Goal: Transaction & Acquisition: Book appointment/travel/reservation

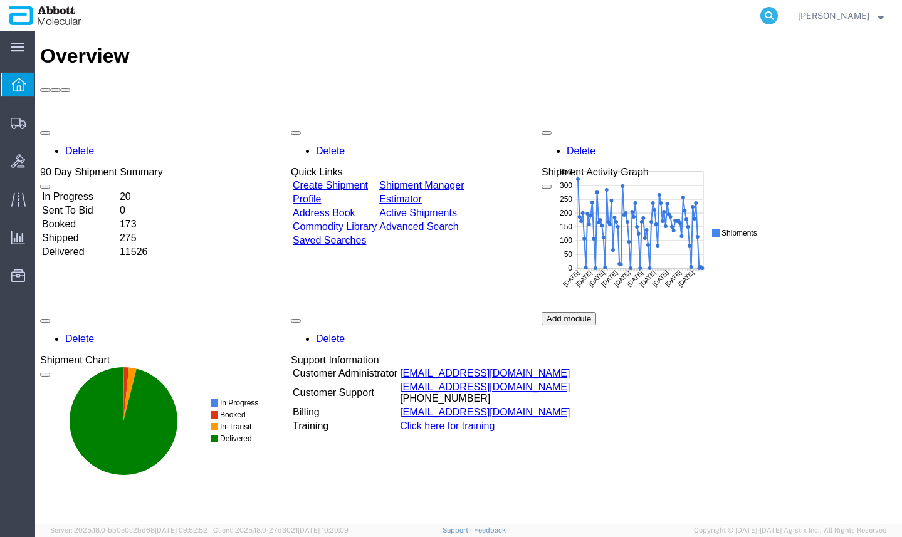
click at [778, 18] on icon at bounding box center [769, 16] width 18 height 18
paste input "56762634"
type input "56762634"
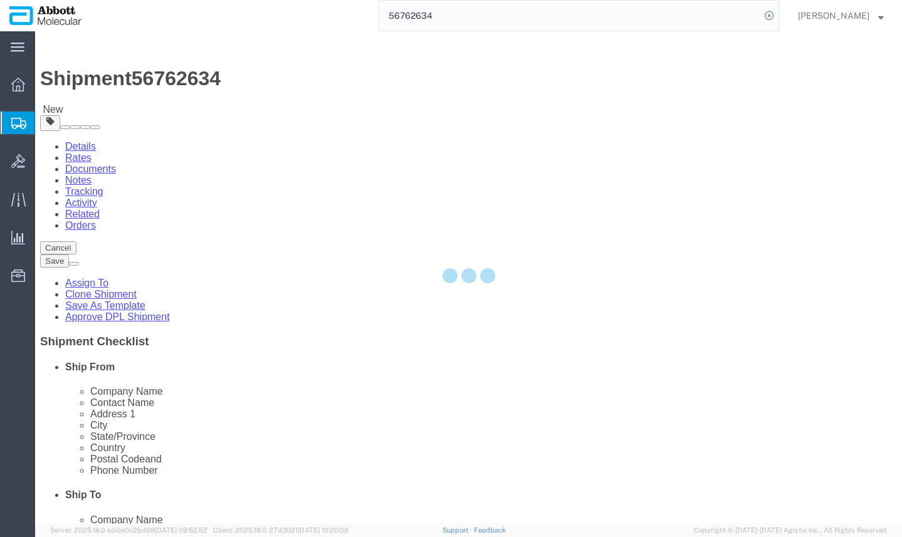
select select "48454"
select select
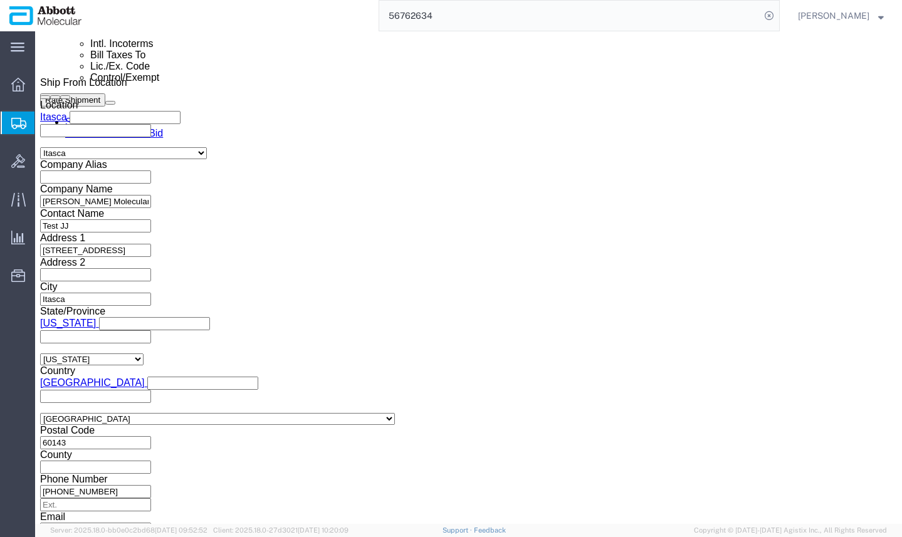
scroll to position [893, 0]
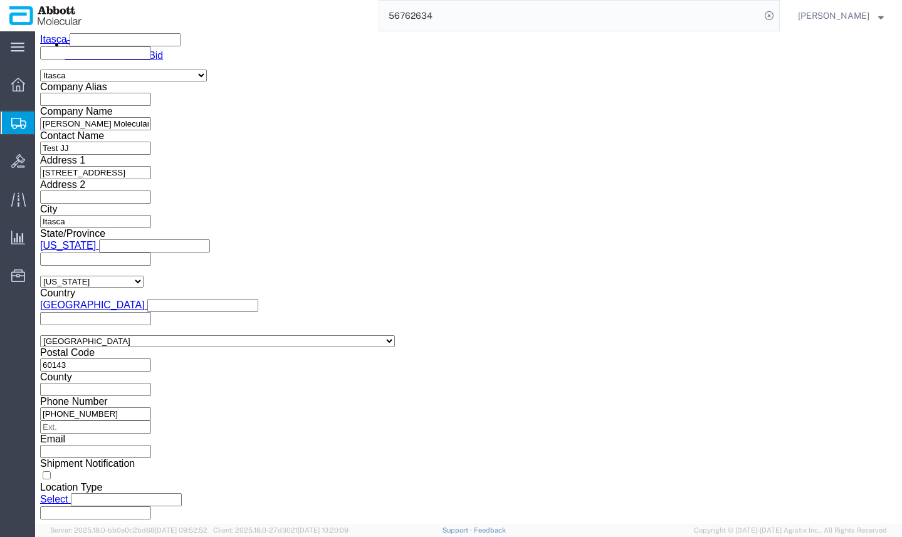
click link "Package Information"
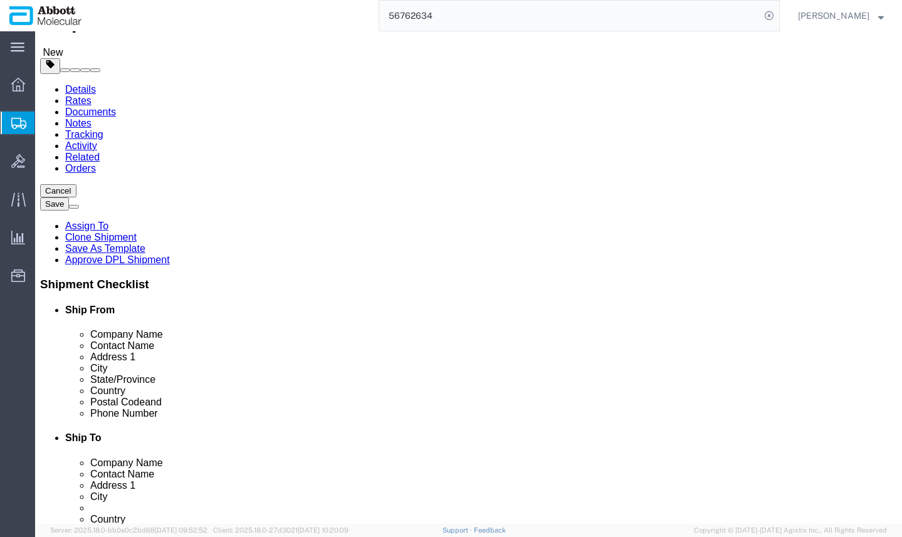
scroll to position [81, 0]
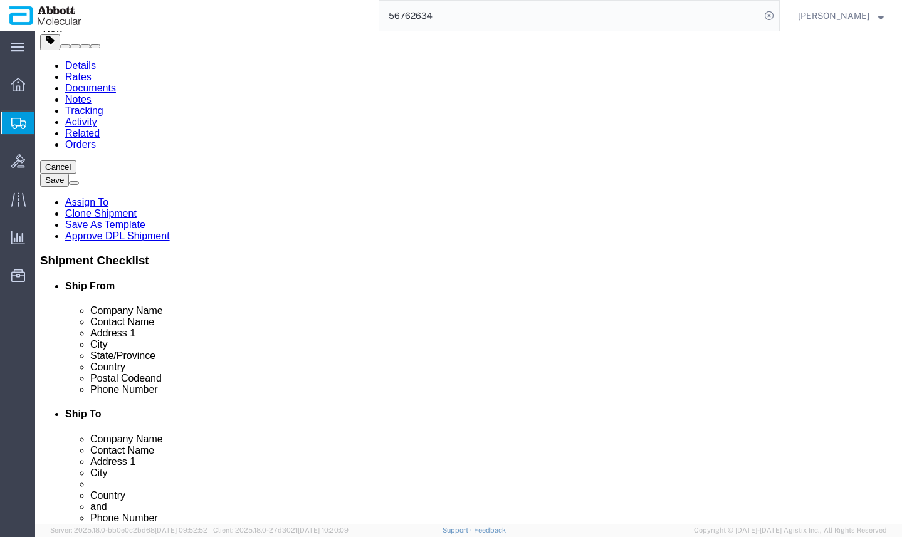
click button "Rate Shipment"
click link "Shipment Information"
click div "Route Details Add Stop"
click button "Rate Shipment"
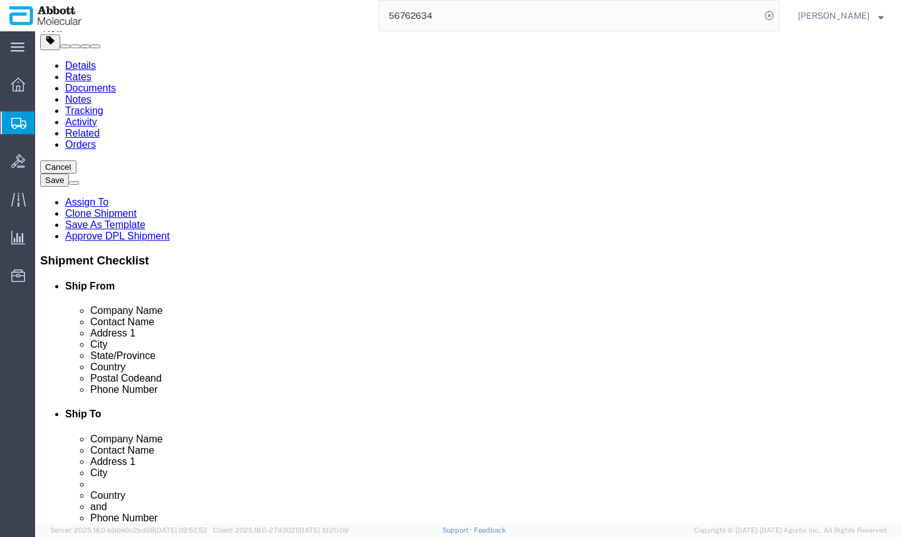
click div "Location My Profile Location [GEOGRAPHIC_DATA] [GEOGRAPHIC_DATA] Receiving - 14…"
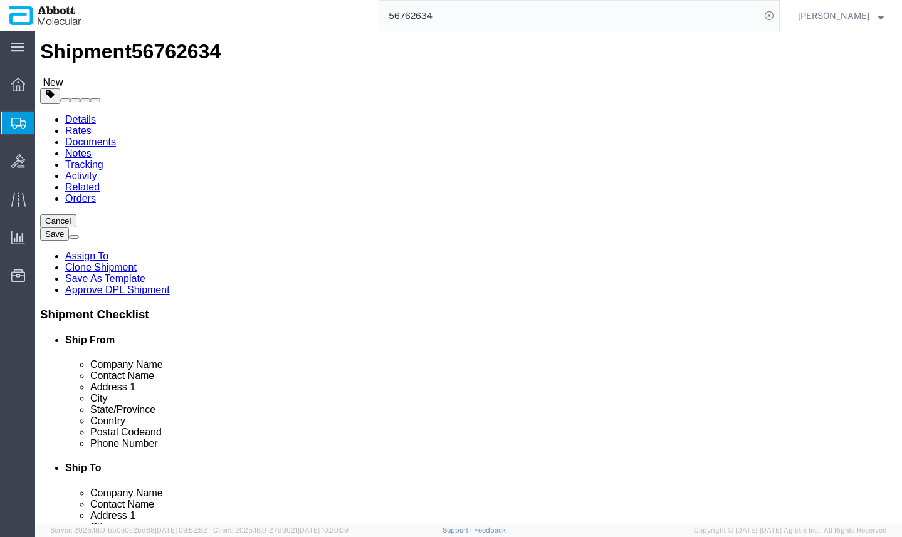
scroll to position [5, 0]
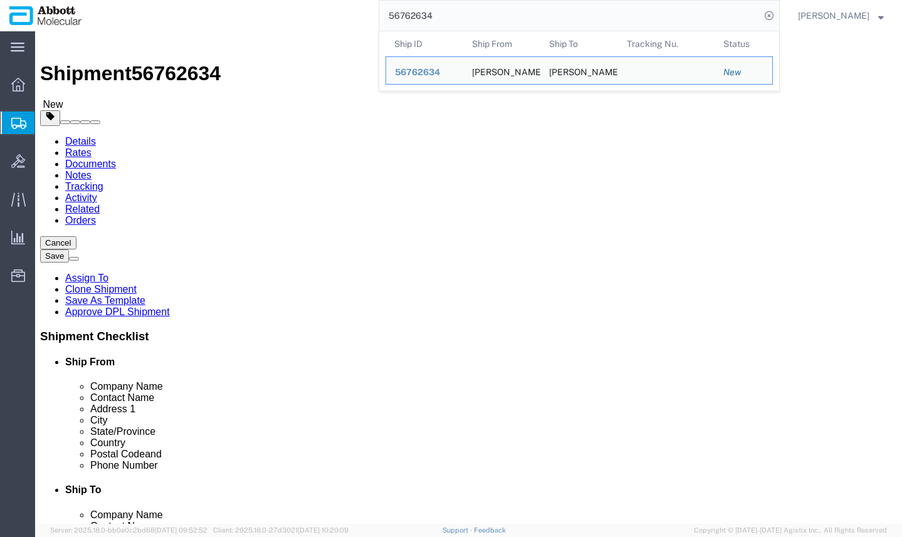
click at [508, 18] on input "56762634" at bounding box center [569, 16] width 381 height 30
paste input "0829"
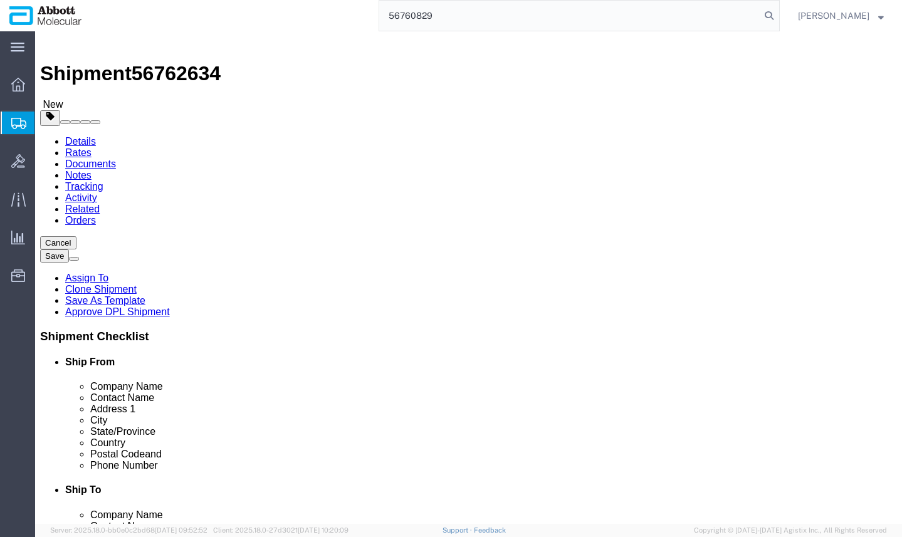
type input "56760829"
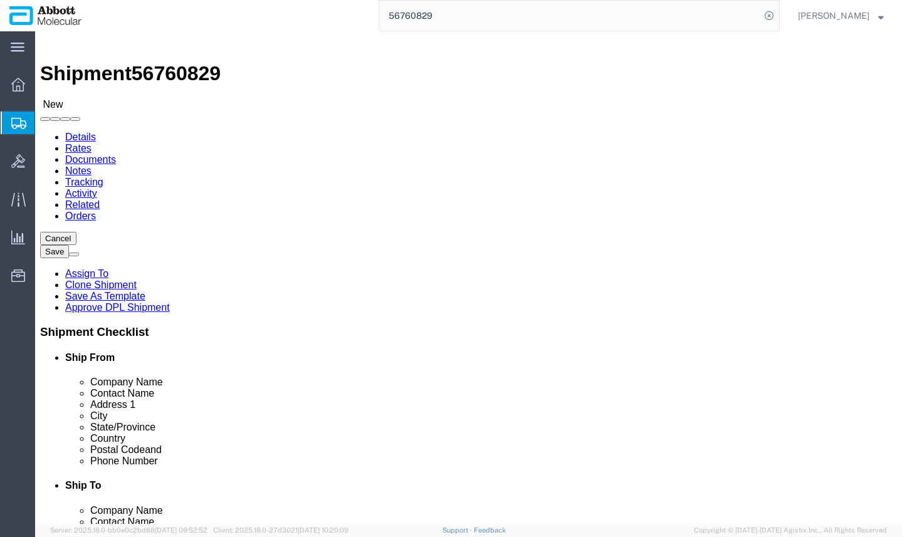
select select "48454"
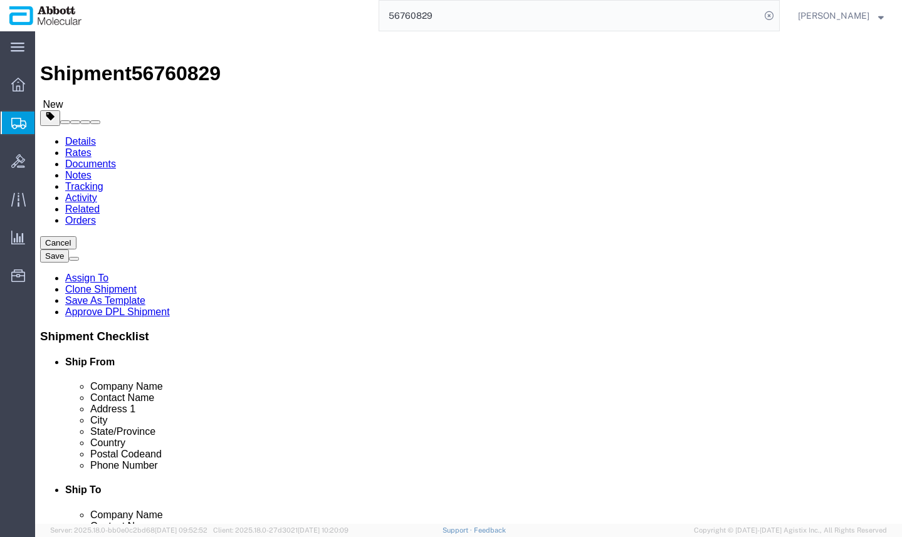
click link "Rates"
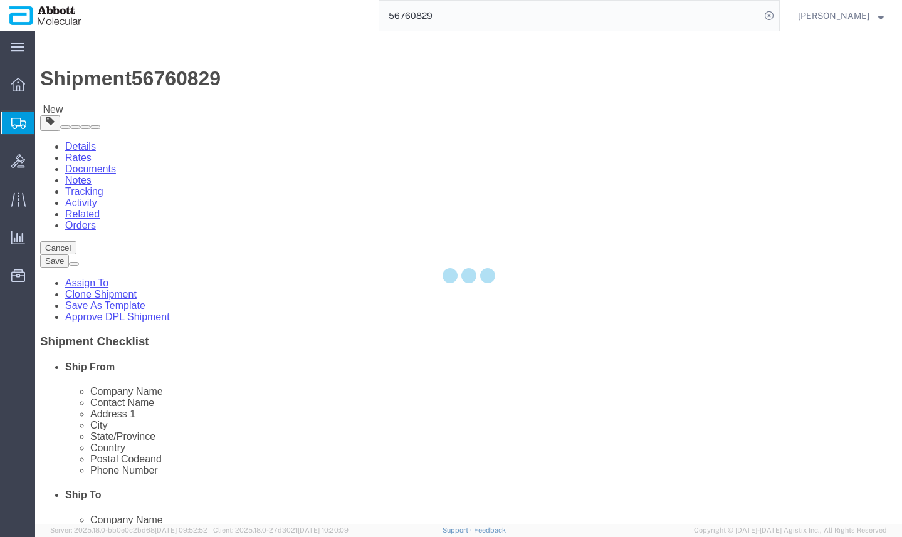
select select "48454"
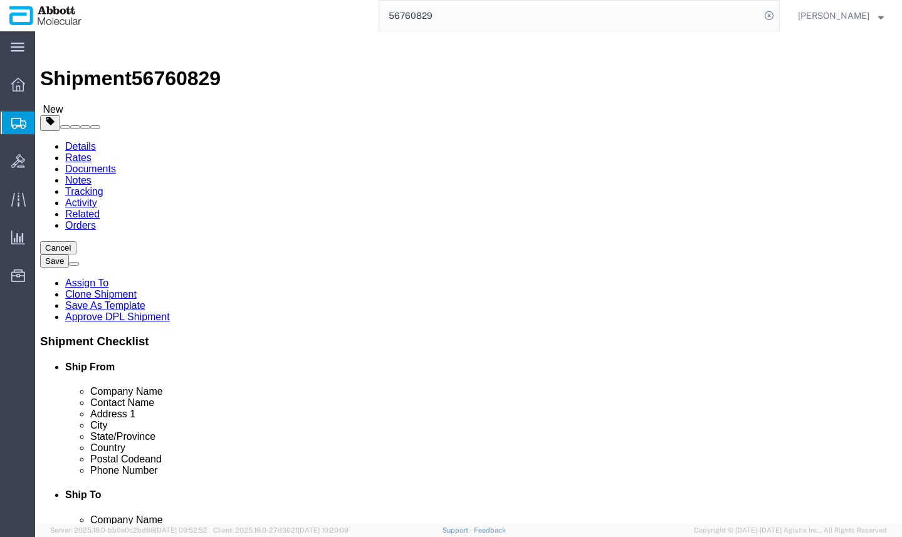
click button "Rate Shipment"
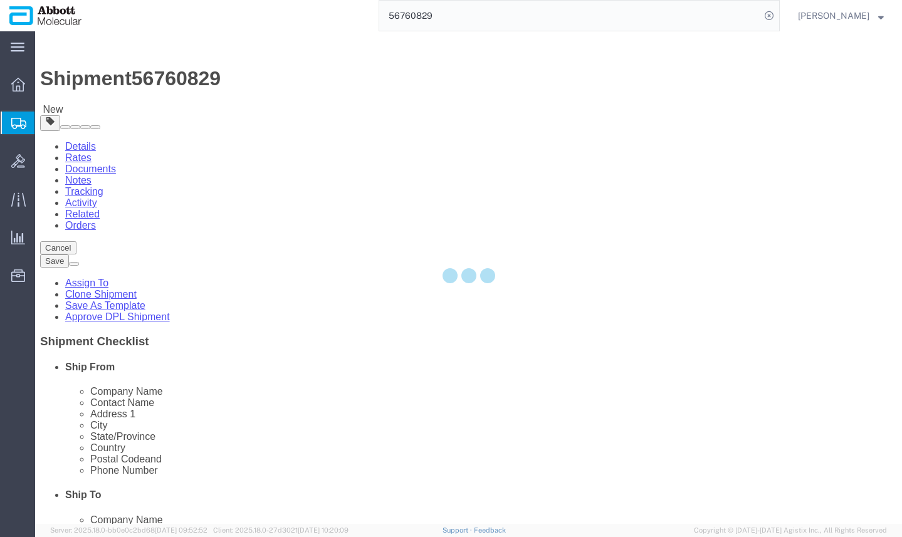
click at [894, 527] on agx-app-version "Server: 2025.18.0-bb0e0c2bd68 [DATE] 09:52:52 Client: 2025.18.0-27d3021 [DATE] …" at bounding box center [468, 530] width 867 height 13
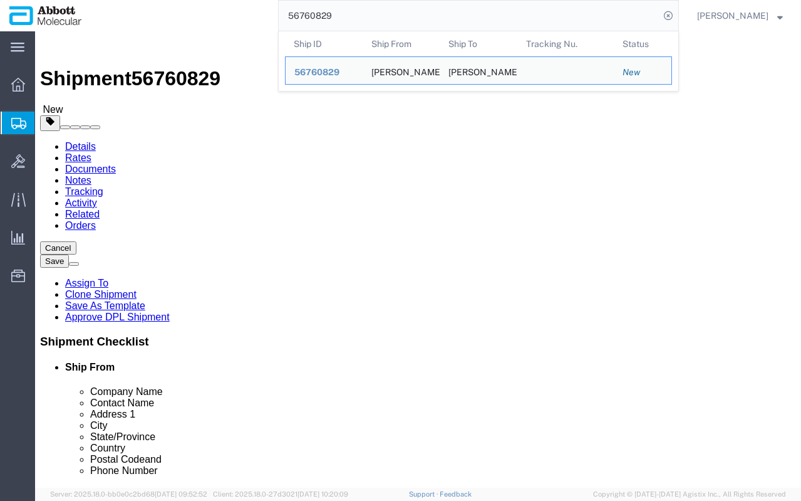
click at [330, 14] on input "56760829" at bounding box center [469, 16] width 381 height 30
click li "Pick Up Pickup Open Date and Time Pickup Close Date and Time"
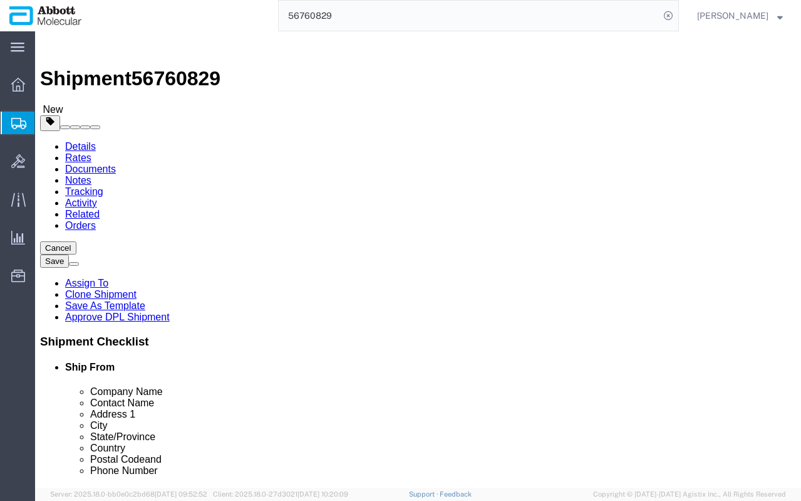
click button "Rate Shipment"
click at [82, 141] on link "Details" at bounding box center [80, 146] width 31 height 11
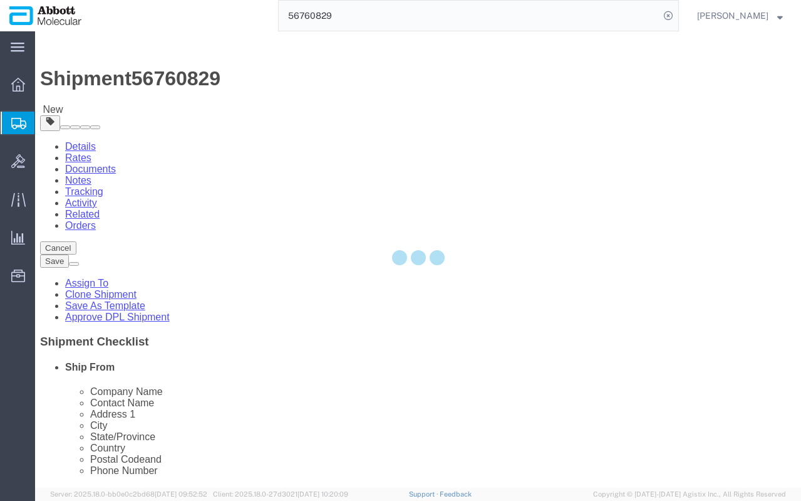
select select "48454"
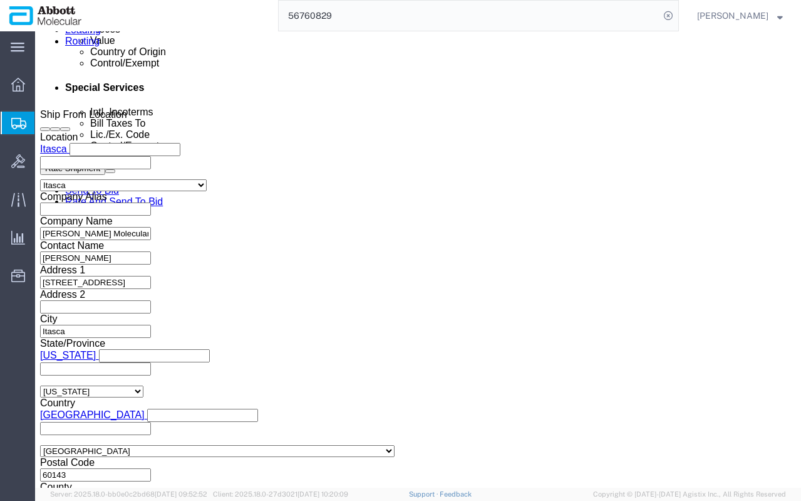
scroll to position [776, 0]
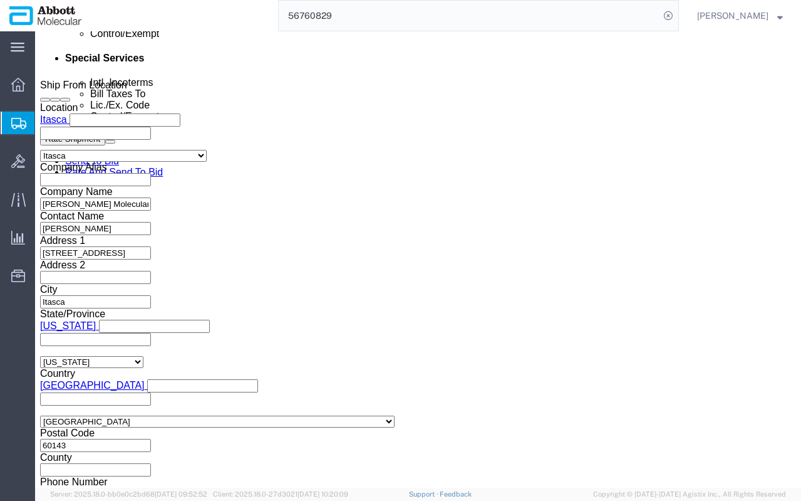
click div "[DATE] 10:59 AM"
click button "Apply"
click button "Rate Shipment"
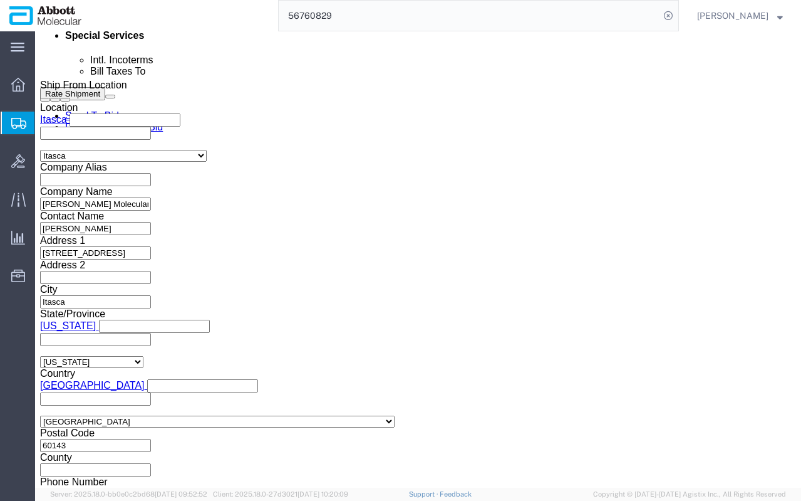
click button "Rate Shipment"
click div
click li "Ship To Company Name Contact Name Address 1 City State/Province Country Postal …"
click button "Rate Shipment"
click div "Delivery by Date Delivery Start Date Delivery Start Time Deliver Open Date and …"
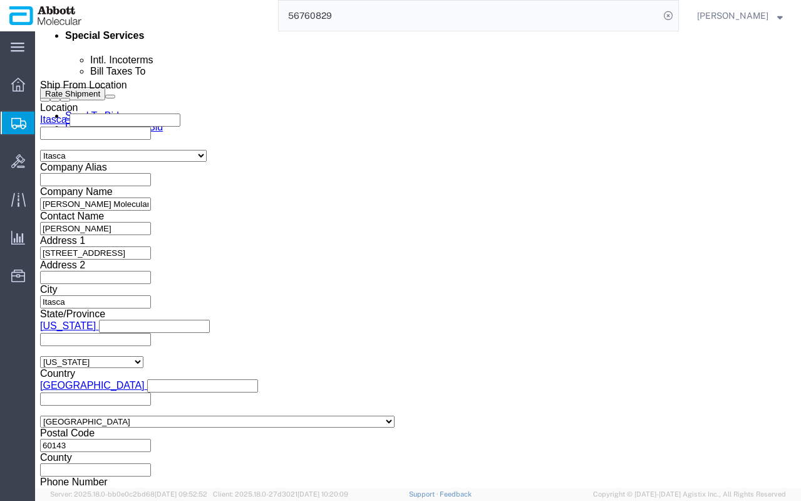
click div "Pickup Date: Pickup Start Date Pickup Start Time Pickup Open Date and Time [DAT…"
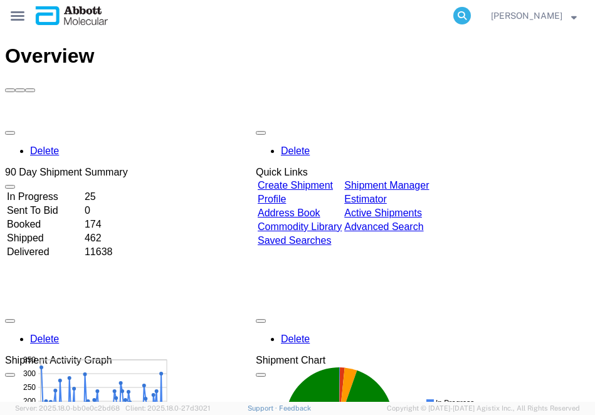
click at [471, 15] on icon at bounding box center [462, 16] width 18 height 18
paste input "56760829"
type input "56760829"
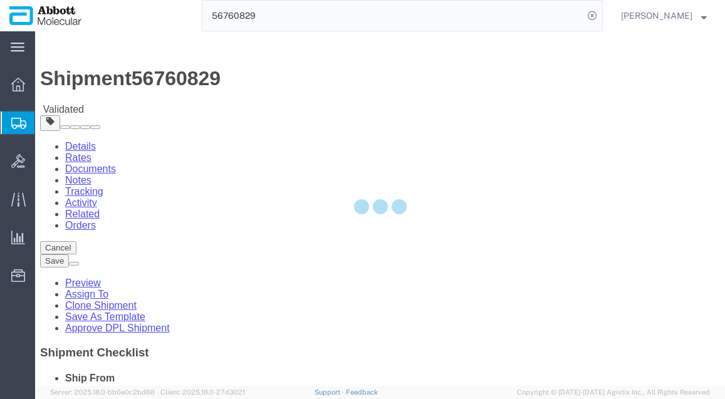
select select "48454"
select select
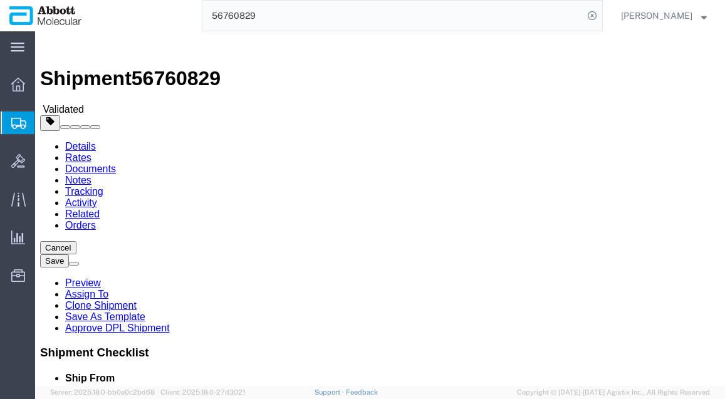
click link "Rates"
click at [91, 152] on link "Rates" at bounding box center [78, 157] width 26 height 11
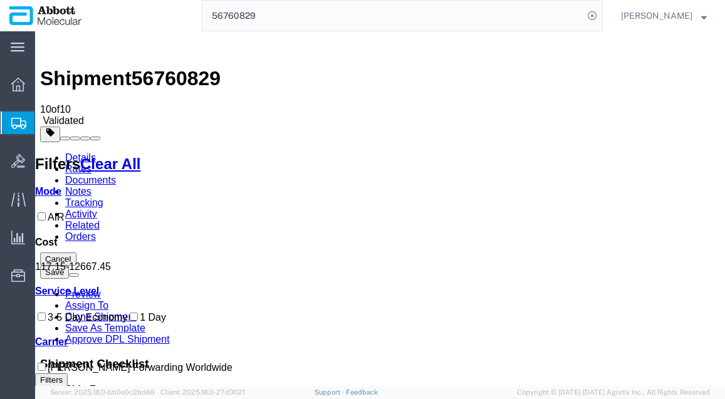
click at [40, 152] on icon at bounding box center [40, 152] width 0 height 0
drag, startPoint x: 577, startPoint y: 152, endPoint x: 660, endPoint y: 157, distance: 83.4
drag, startPoint x: 501, startPoint y: 159, endPoint x: 539, endPoint y: 158, distance: 37.6
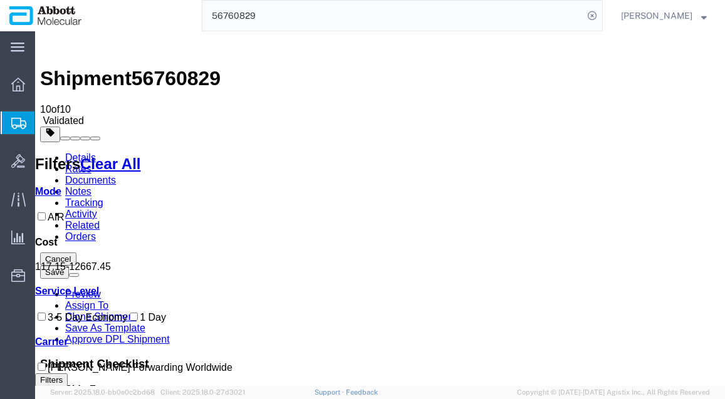
drag, startPoint x: 451, startPoint y: 153, endPoint x: 493, endPoint y: 152, distance: 42.0
drag, startPoint x: 429, startPoint y: 155, endPoint x: 446, endPoint y: 152, distance: 17.2
drag, startPoint x: 301, startPoint y: 151, endPoint x: 328, endPoint y: 151, distance: 27.6
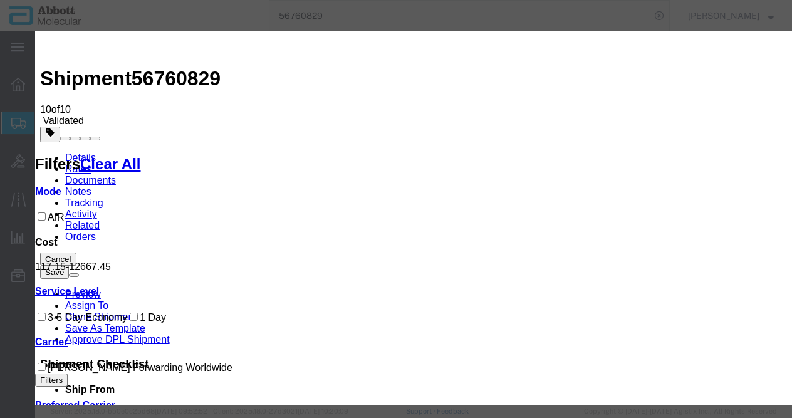
drag, startPoint x: 454, startPoint y: 185, endPoint x: 328, endPoint y: 179, distance: 125.5
drag, startPoint x: 459, startPoint y: 185, endPoint x: 338, endPoint y: 177, distance: 121.2
drag, startPoint x: 445, startPoint y: 199, endPoint x: 321, endPoint y: 185, distance: 124.1
drag, startPoint x: 439, startPoint y: 216, endPoint x: 323, endPoint y: 201, distance: 117.4
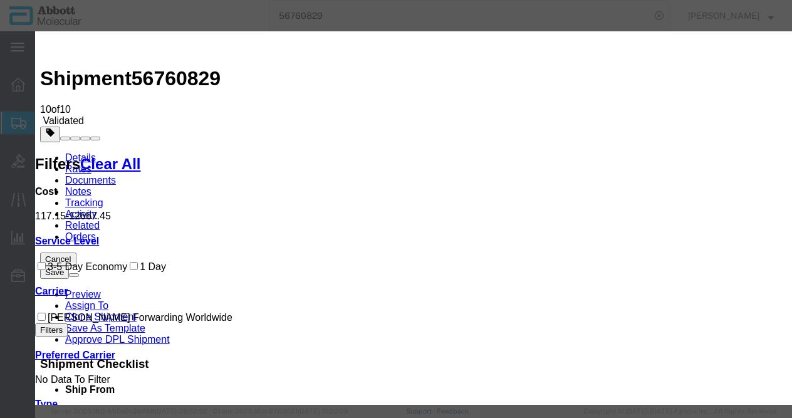
drag, startPoint x: 450, startPoint y: 216, endPoint x: 336, endPoint y: 219, distance: 113.5
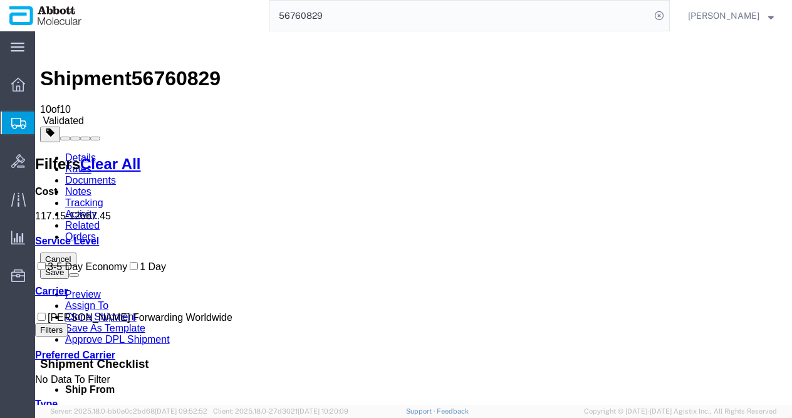
drag, startPoint x: 426, startPoint y: 156, endPoint x: 593, endPoint y: 154, distance: 167.3
drag, startPoint x: 340, startPoint y: 157, endPoint x: 408, endPoint y: 148, distance: 68.9
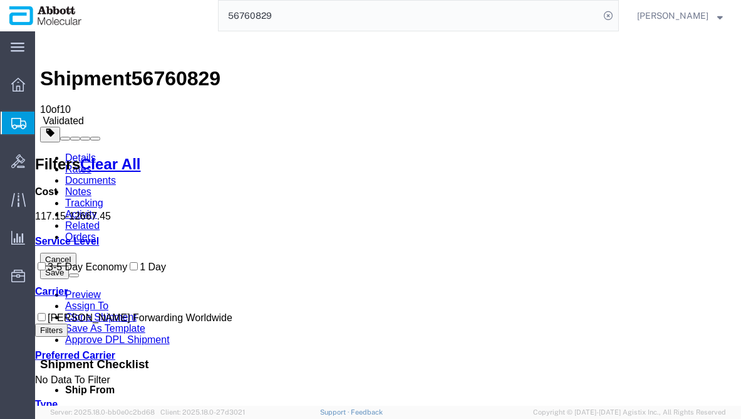
click at [40, 152] on icon at bounding box center [40, 152] width 0 height 0
drag, startPoint x: 405, startPoint y: 157, endPoint x: 565, endPoint y: 164, distance: 160.6
drag, startPoint x: 403, startPoint y: 157, endPoint x: 509, endPoint y: 177, distance: 108.5
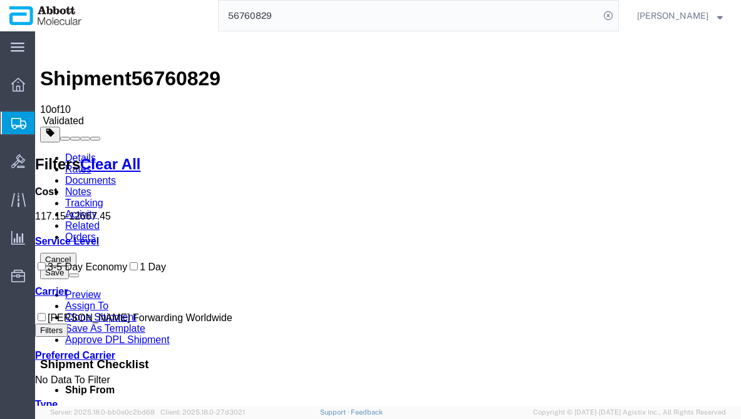
drag, startPoint x: 341, startPoint y: 157, endPoint x: 365, endPoint y: 157, distance: 24.4
click at [141, 155] on icon at bounding box center [141, 163] width 0 height 17
drag, startPoint x: 328, startPoint y: 156, endPoint x: 450, endPoint y: 148, distance: 121.8
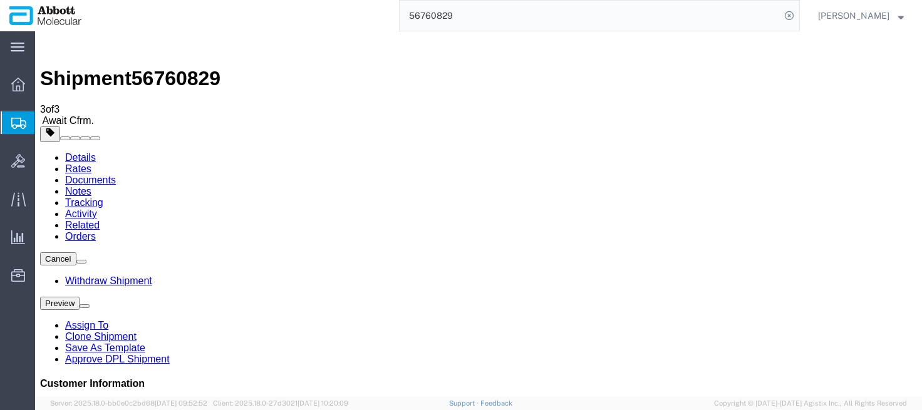
click at [40, 152] on icon at bounding box center [40, 152] width 0 height 0
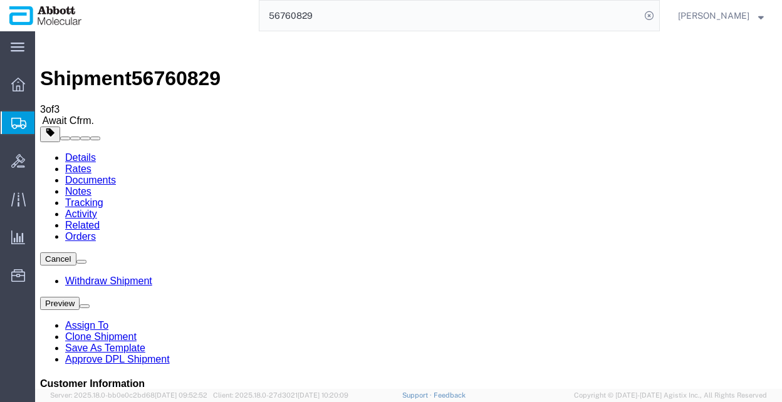
click at [454, 10] on input "56760829" at bounding box center [449, 16] width 381 height 30
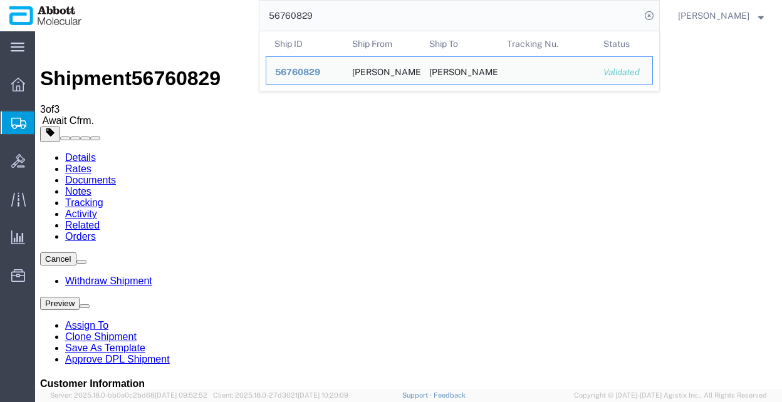
click at [454, 10] on input "56760829" at bounding box center [449, 16] width 381 height 30
paste input "1361"
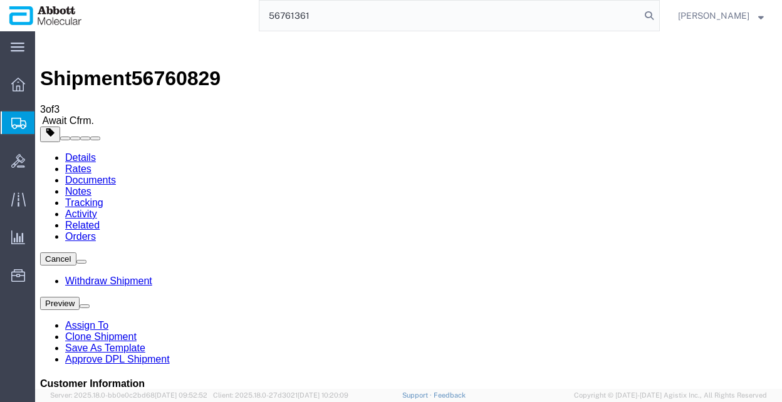
type input "56761361"
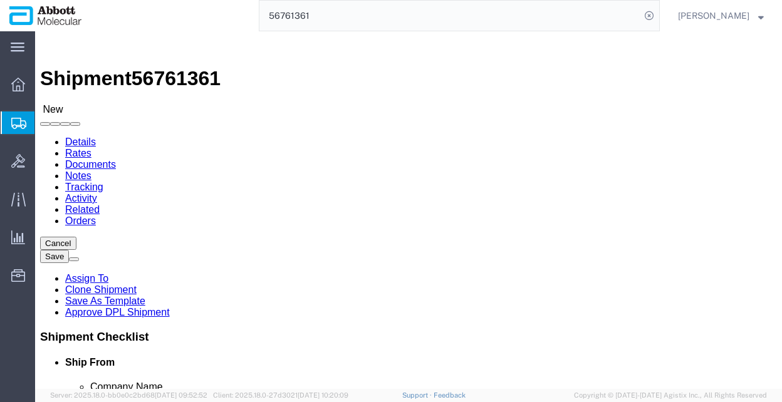
select select "48454"
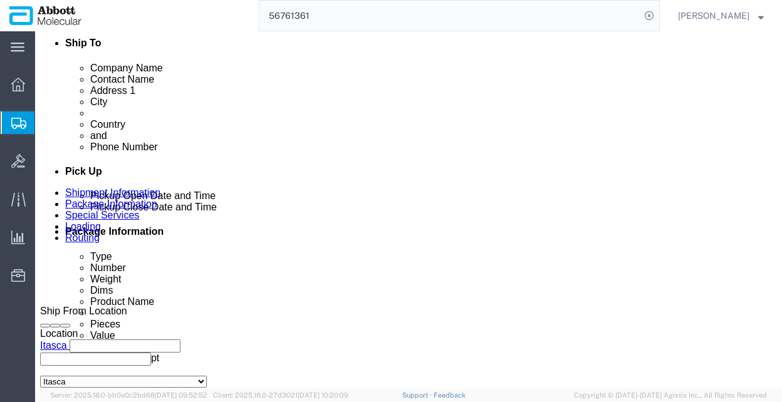
scroll to position [729, 0]
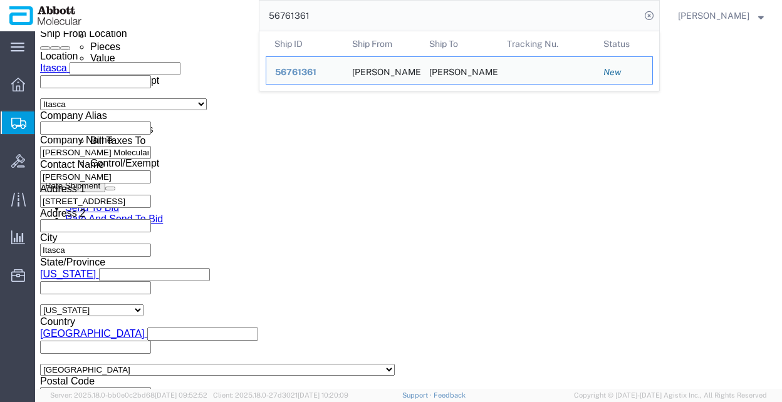
click div "Pickup Date: Pickup Start Date Pickup Start Time Pickup Open Date and Time Sep …"
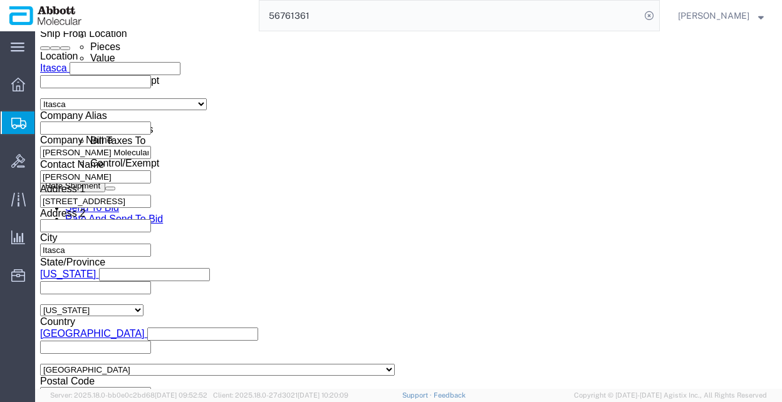
click link "Rates"
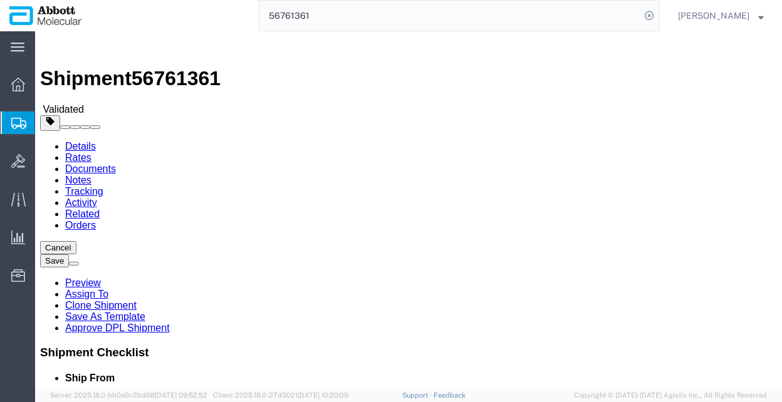
click at [91, 152] on link "Rates" at bounding box center [78, 157] width 26 height 11
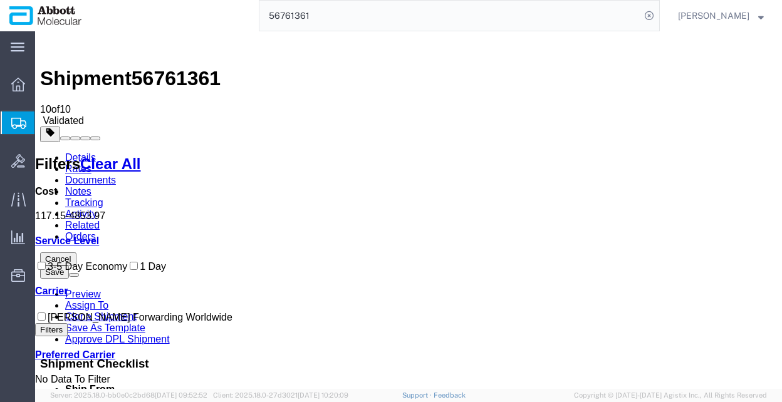
click at [40, 152] on icon at bounding box center [40, 152] width 0 height 0
drag, startPoint x: 370, startPoint y: 159, endPoint x: 379, endPoint y: 159, distance: 8.8
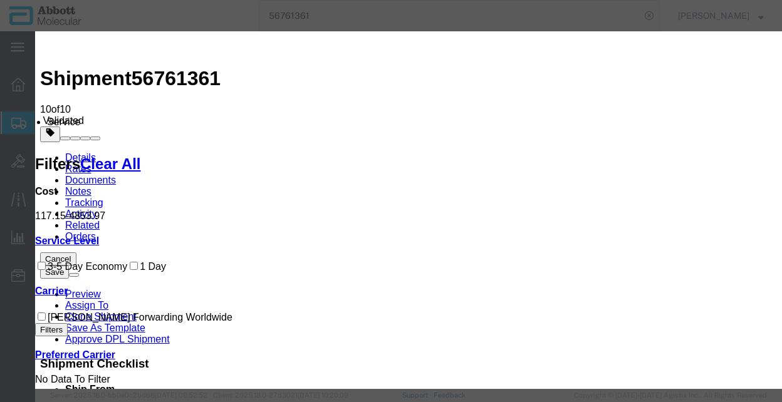
drag, startPoint x: 431, startPoint y: 169, endPoint x: 433, endPoint y: 204, distance: 34.5
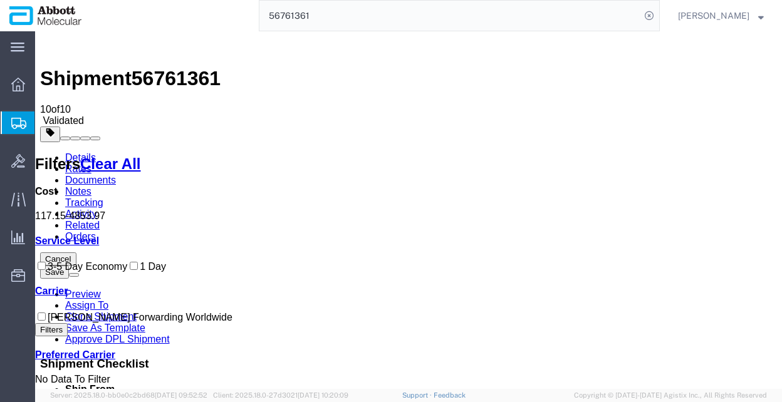
drag, startPoint x: 422, startPoint y: 154, endPoint x: 505, endPoint y: 155, distance: 83.3
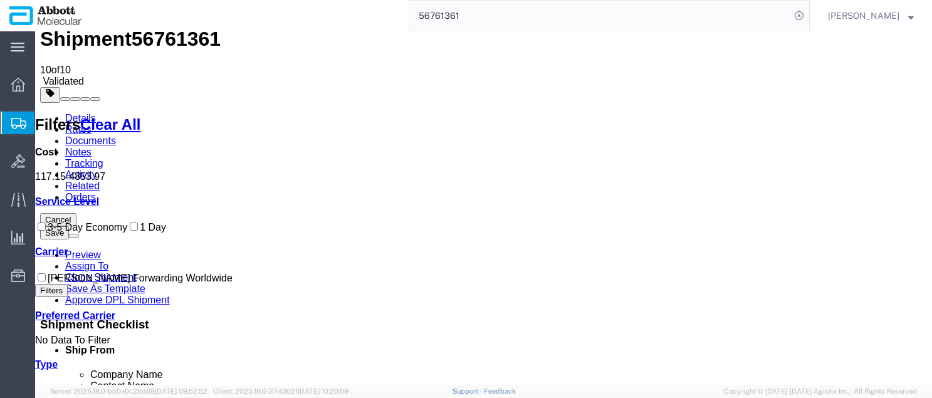
scroll to position [39, 0]
click at [68, 298] on button "Filters" at bounding box center [51, 290] width 33 height 13
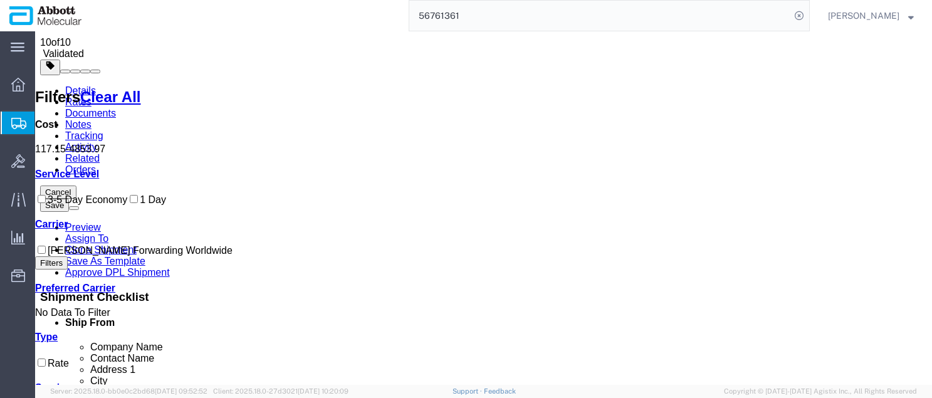
scroll to position [180, 0]
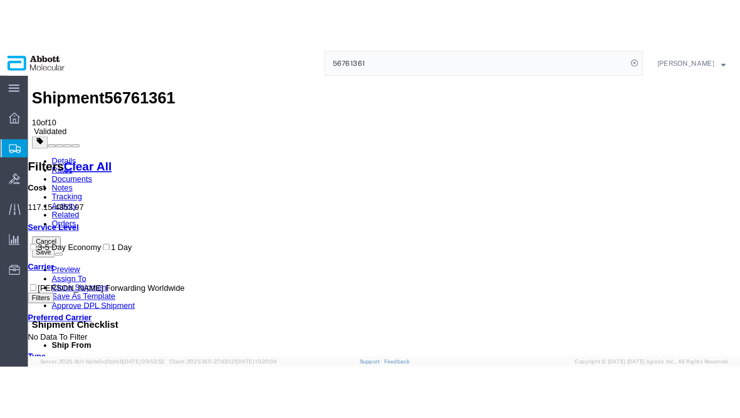
scroll to position [0, 0]
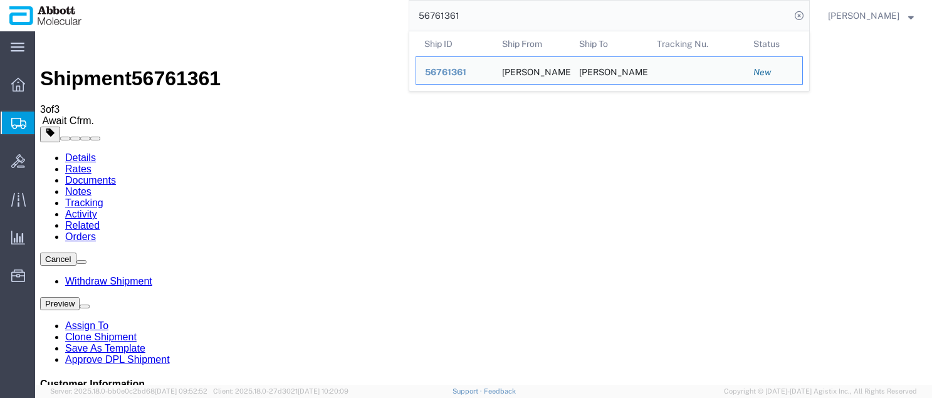
click at [521, 13] on input "56761361" at bounding box center [599, 16] width 381 height 30
paste input "548"
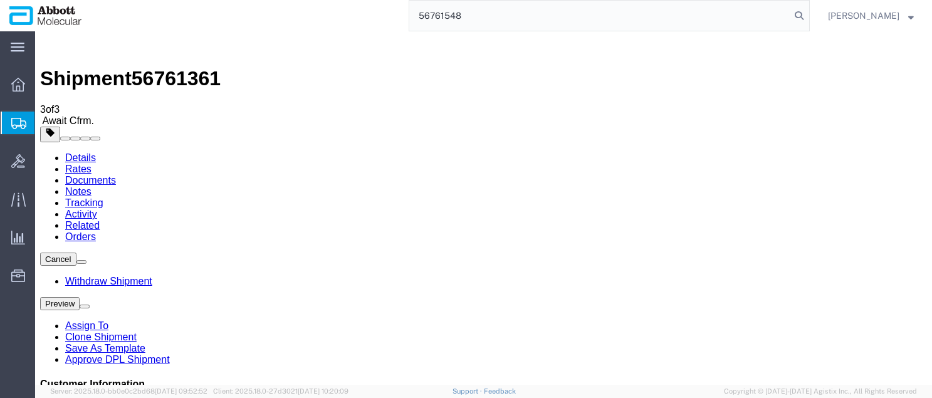
type input "56761548"
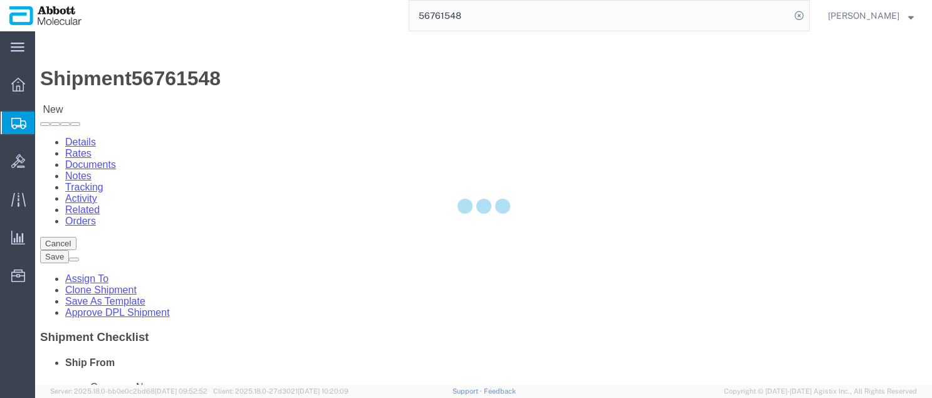
select select "48454"
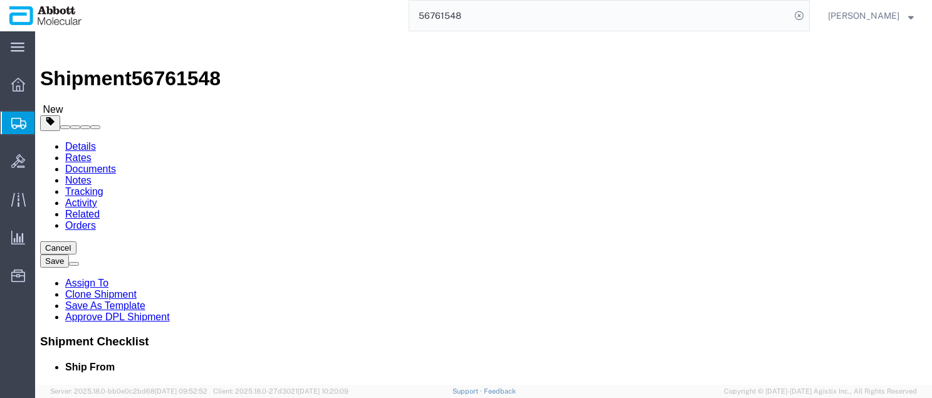
click link "Rates"
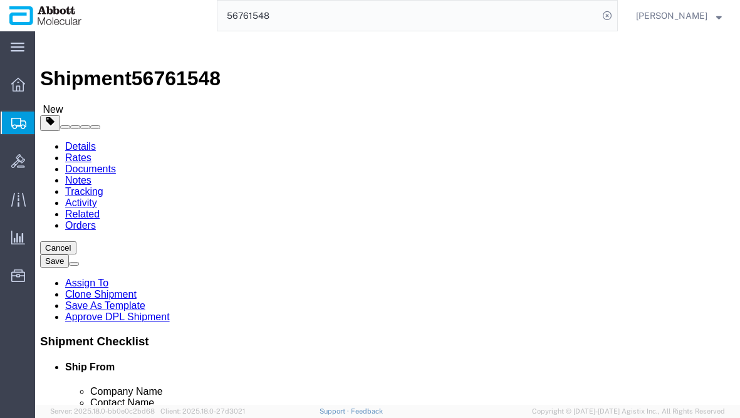
click at [91, 152] on link "Rates" at bounding box center [78, 157] width 26 height 11
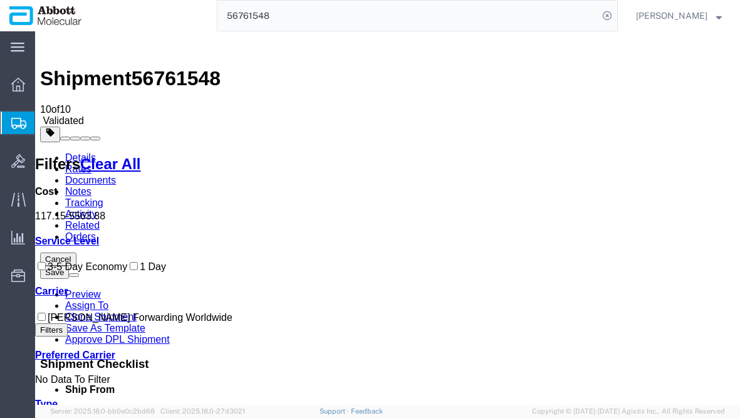
click at [68, 296] on icon at bounding box center [68, 291] width 0 height 11
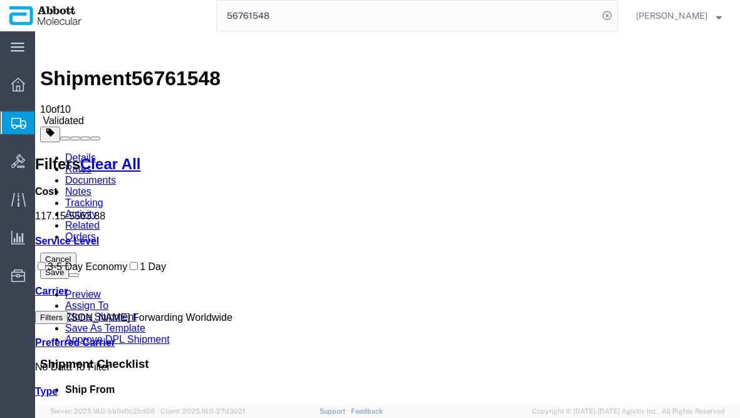
click at [68, 296] on icon at bounding box center [68, 291] width 0 height 11
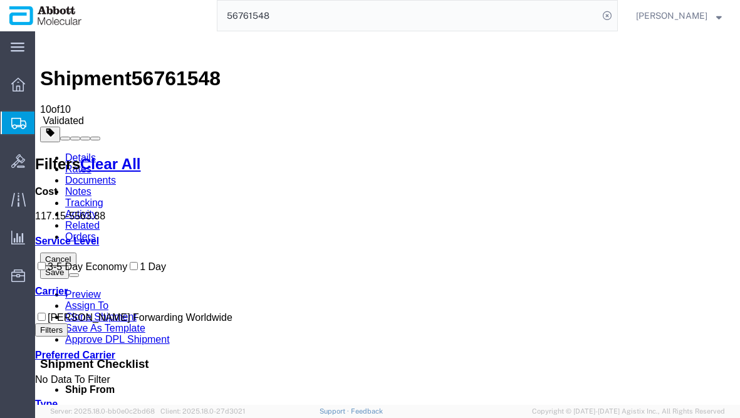
click at [68, 336] on button "Filters" at bounding box center [51, 329] width 33 height 13
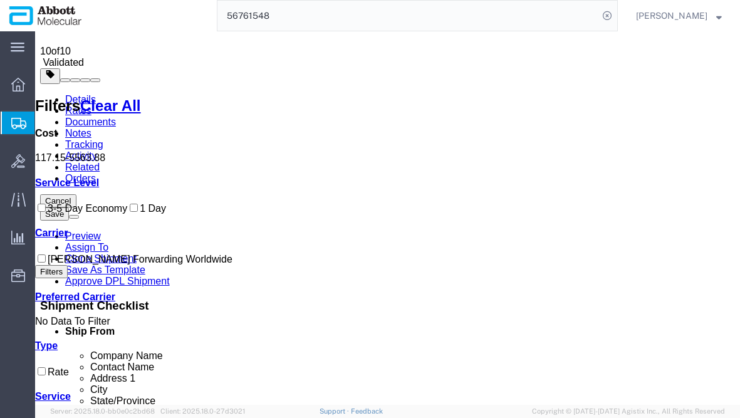
scroll to position [59, 0]
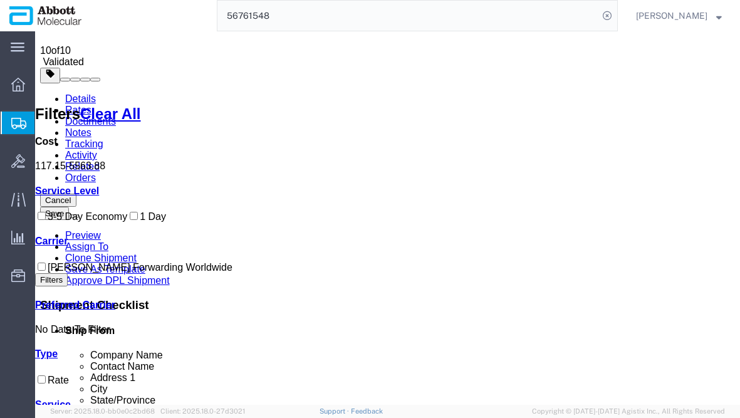
click at [40, 93] on icon at bounding box center [40, 93] width 0 height 0
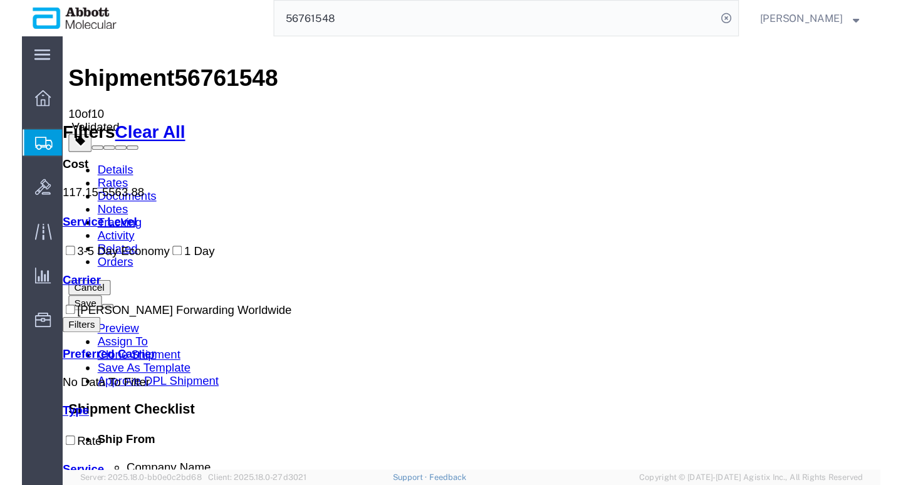
scroll to position [0, 0]
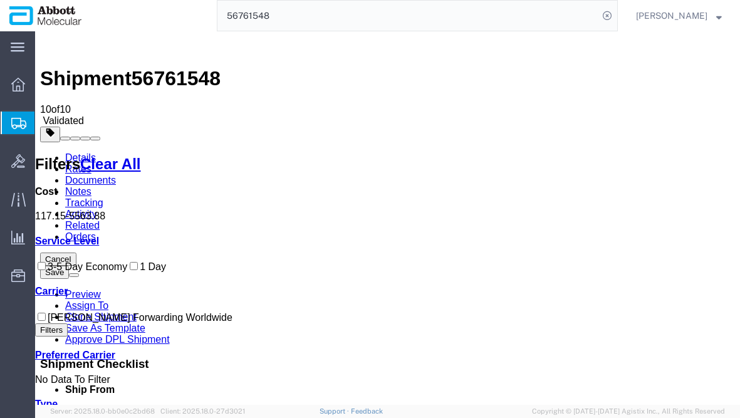
drag, startPoint x: 404, startPoint y: 156, endPoint x: 453, endPoint y: 154, distance: 49.5
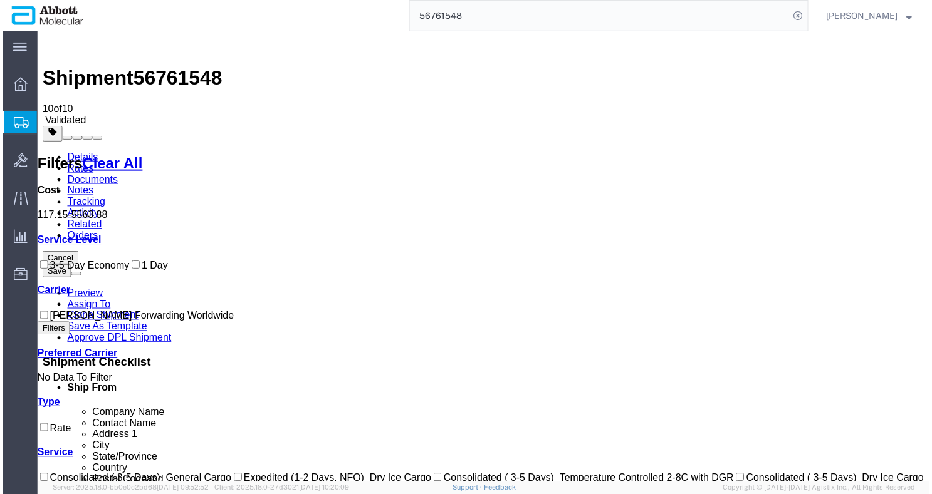
scroll to position [215, 0]
